Goal: Task Accomplishment & Management: Manage account settings

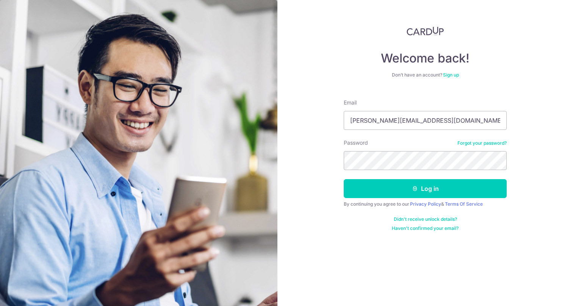
type input "[PERSON_NAME][EMAIL_ADDRESS][DOMAIN_NAME]"
click at [425, 189] on button "Log in" at bounding box center [425, 188] width 163 height 19
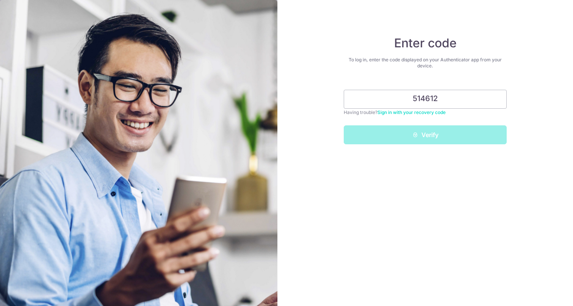
type input "514612"
click at [425, 135] on button "Verify" at bounding box center [425, 134] width 163 height 19
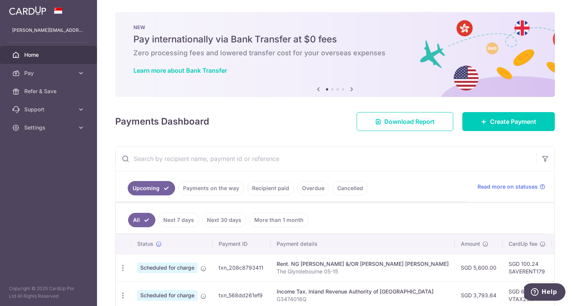
click at [269, 186] on link "Recipient paid" at bounding box center [270, 188] width 47 height 14
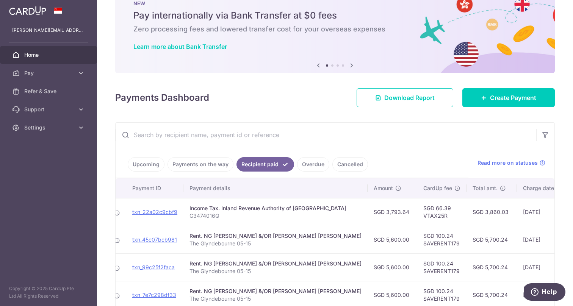
scroll to position [26, 0]
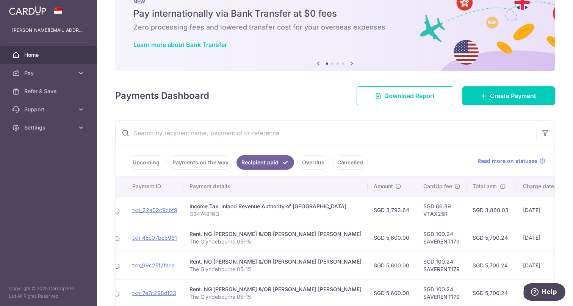
click at [293, 75] on div "× Pause Schedule Pause all future payments in this series Pause just this one p…" at bounding box center [335, 153] width 476 height 306
